Goal: Use online tool/utility: Utilize a website feature to perform a specific function

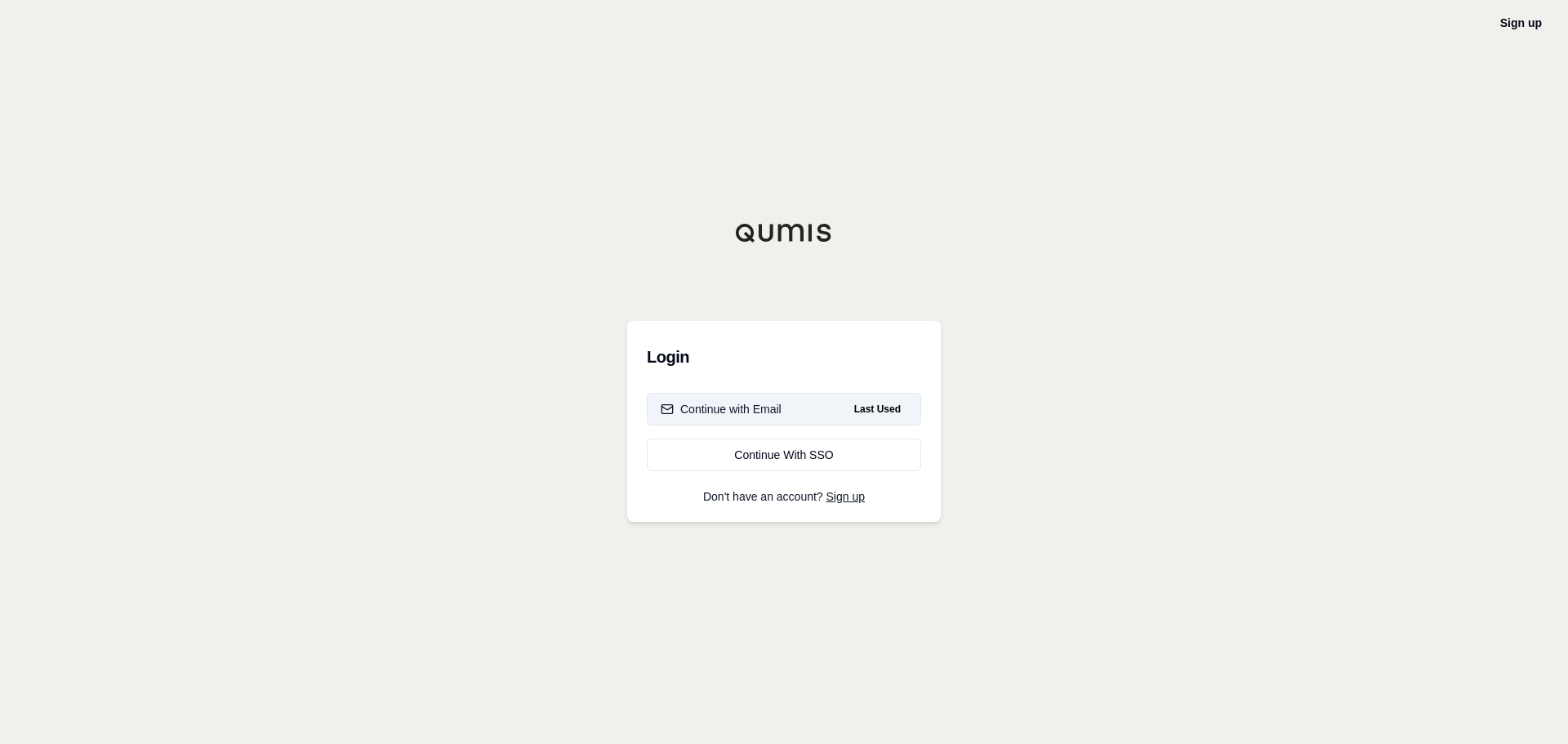
click at [832, 407] on button "Continue with Email Last Used" at bounding box center [783, 409] width 274 height 33
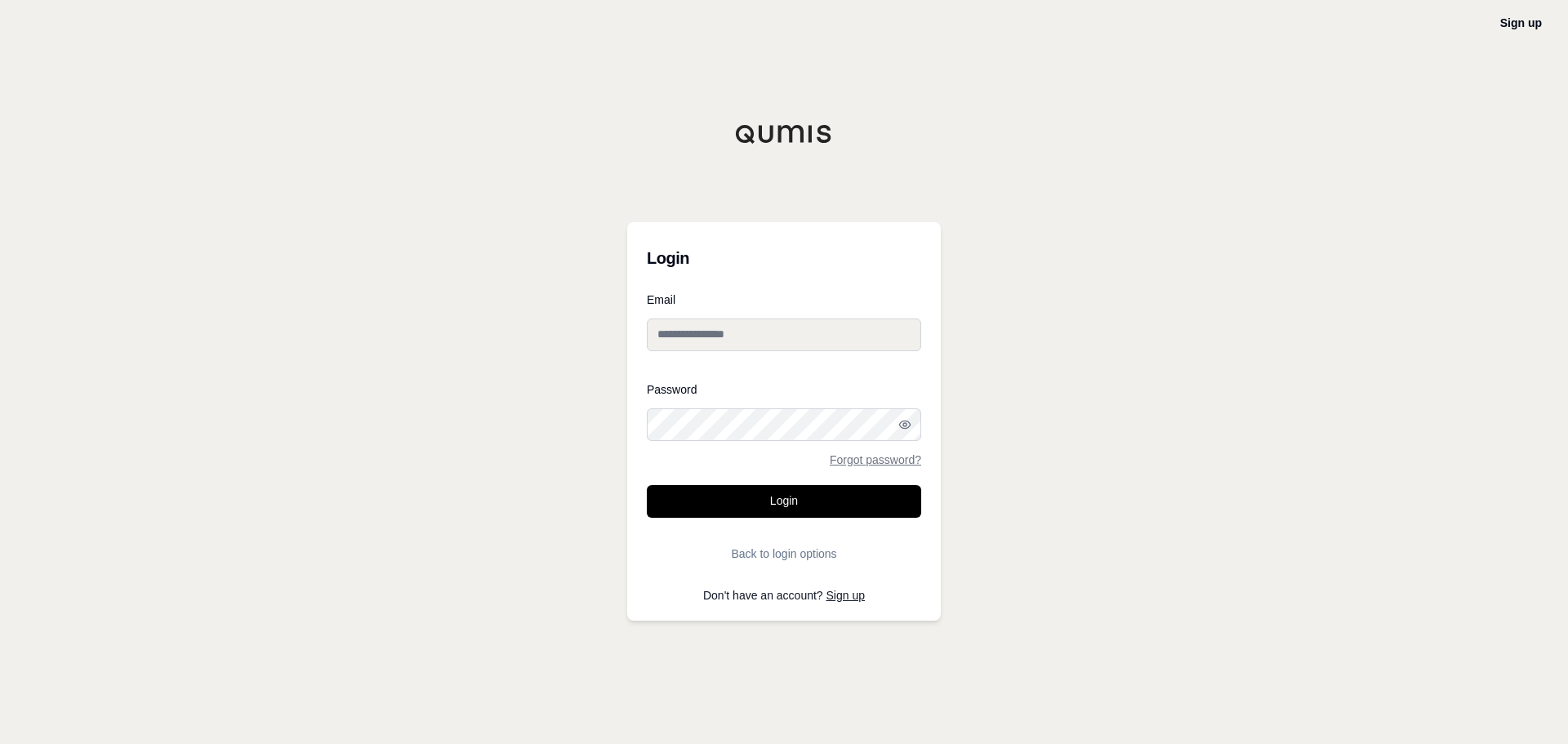
type input "**********"
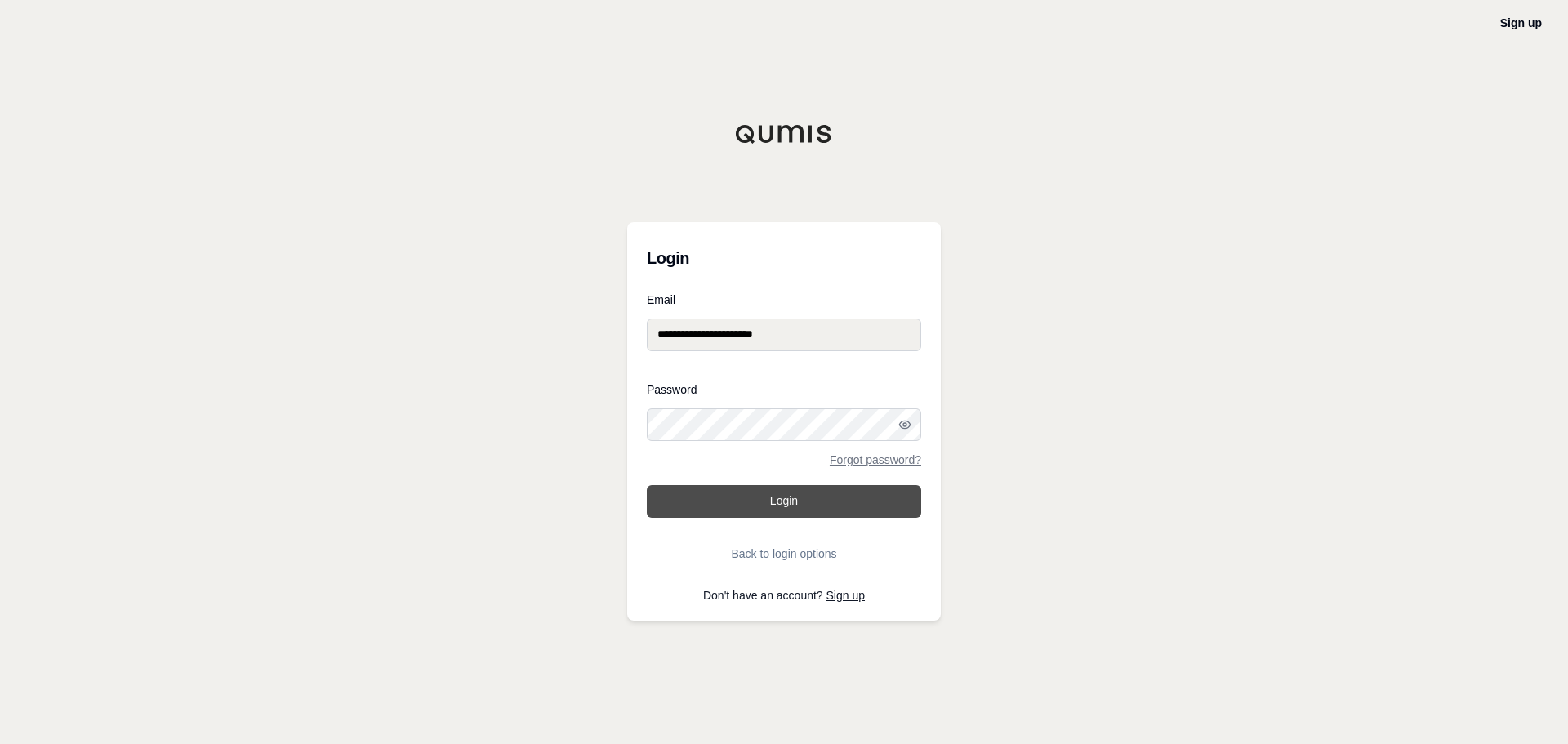
click at [776, 495] on button "Login" at bounding box center [783, 501] width 274 height 33
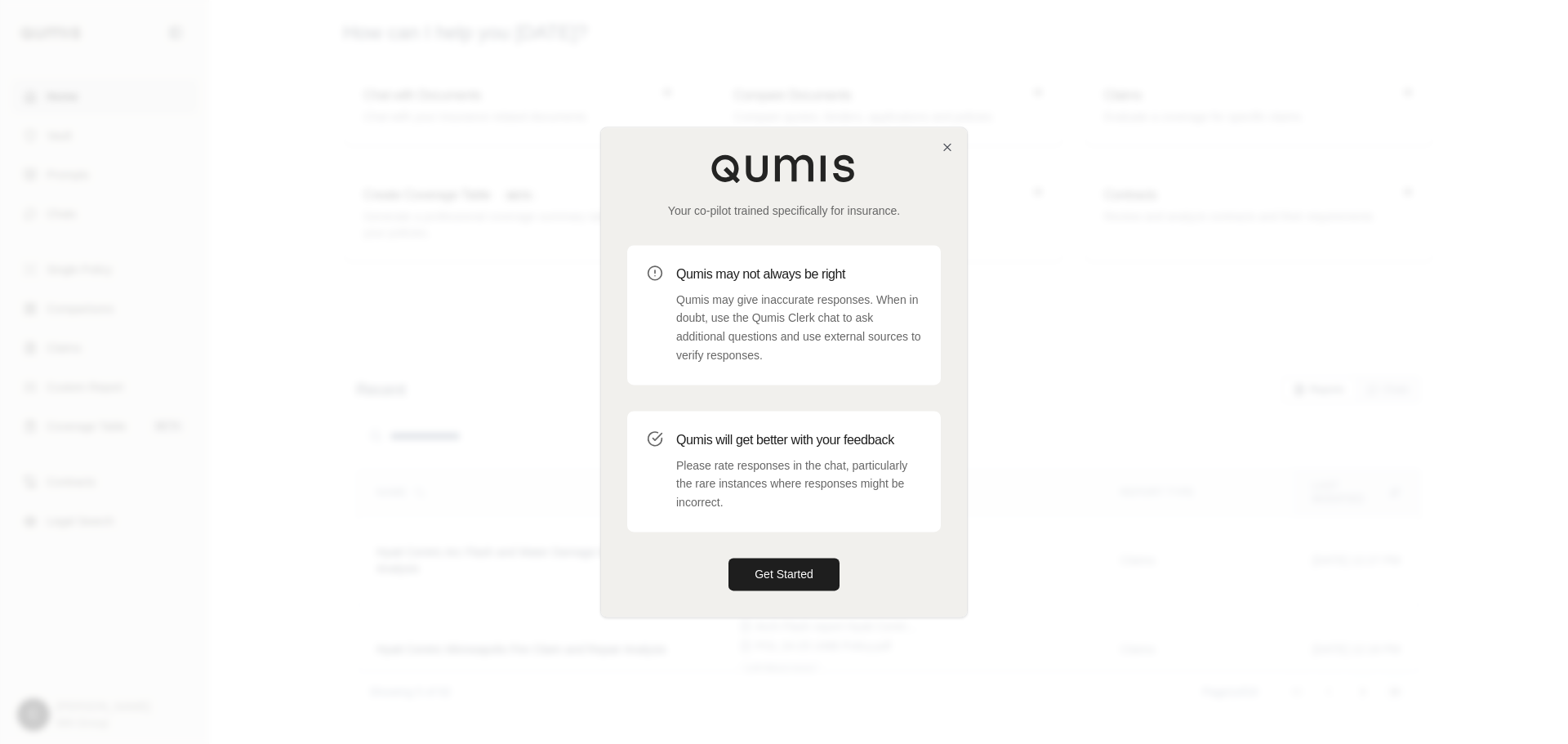
click at [1412, 149] on div at bounding box center [784, 372] width 1568 height 744
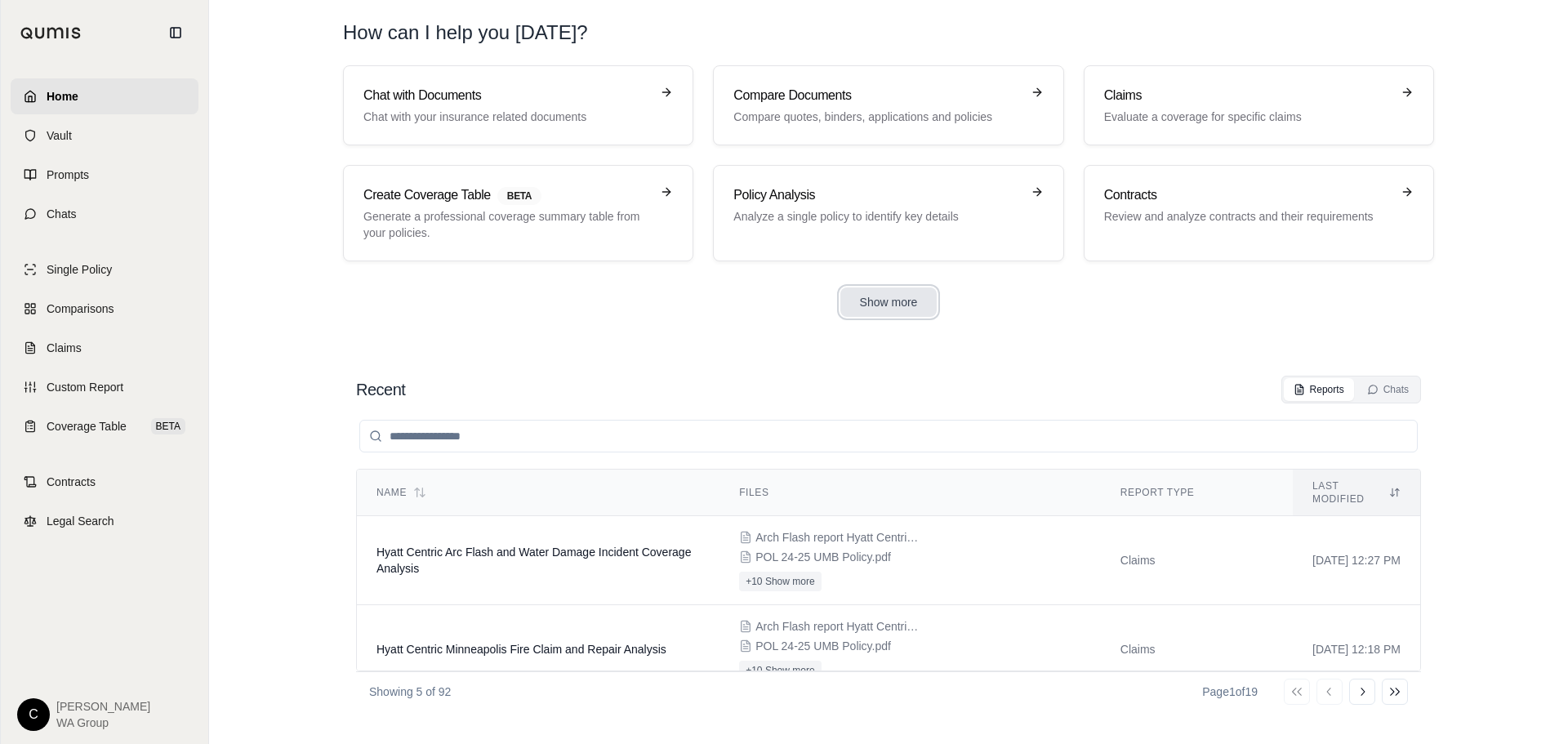
click at [879, 310] on button "Show more" at bounding box center [889, 301] width 97 height 29
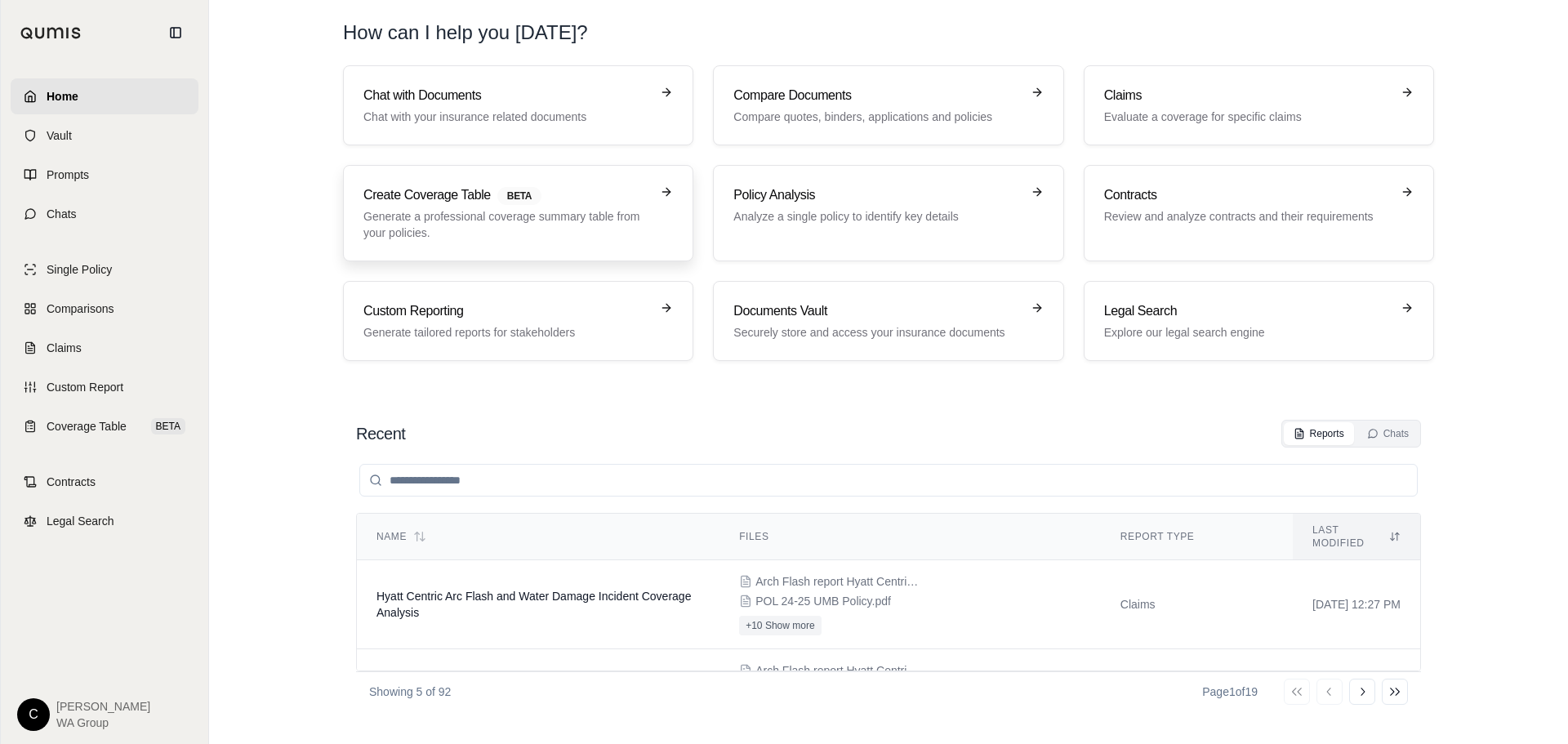
click at [525, 233] on p "Generate a professional coverage summary table from your policies." at bounding box center [506, 224] width 286 height 33
